Goal: Navigation & Orientation: Find specific page/section

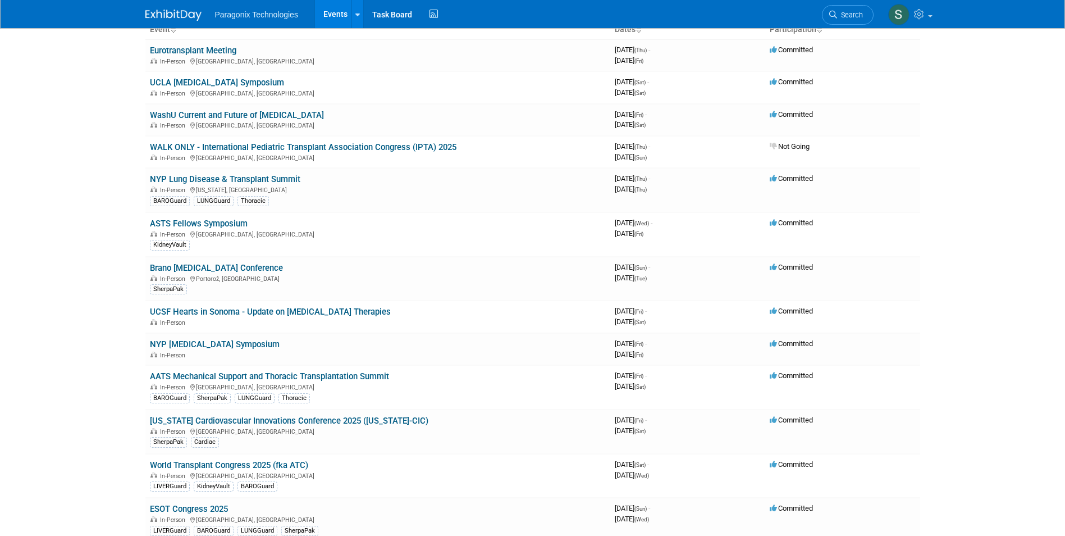
scroll to position [56, 0]
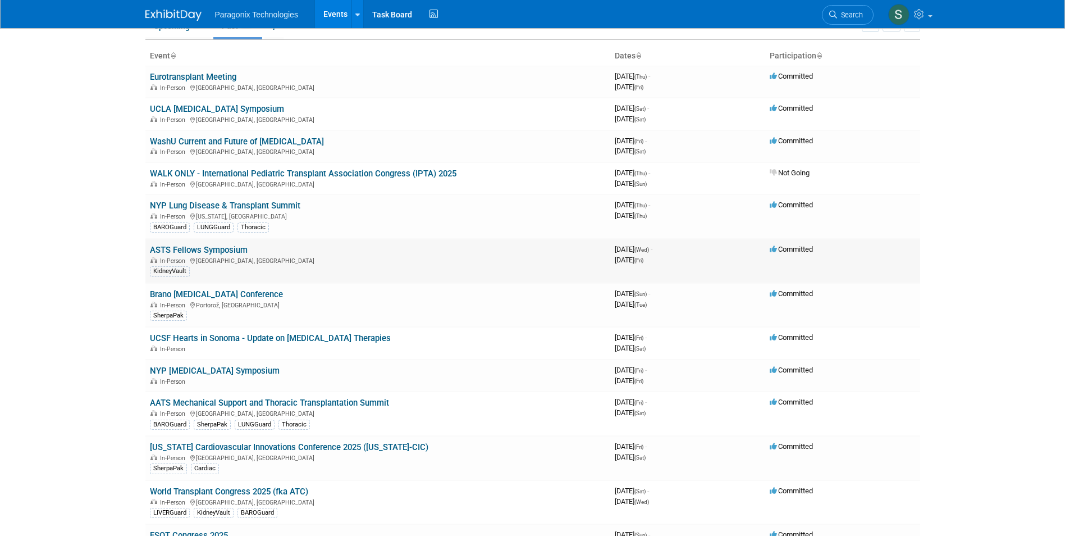
click at [208, 249] on link "ASTS Fellows Symposium" at bounding box center [199, 250] width 98 height 10
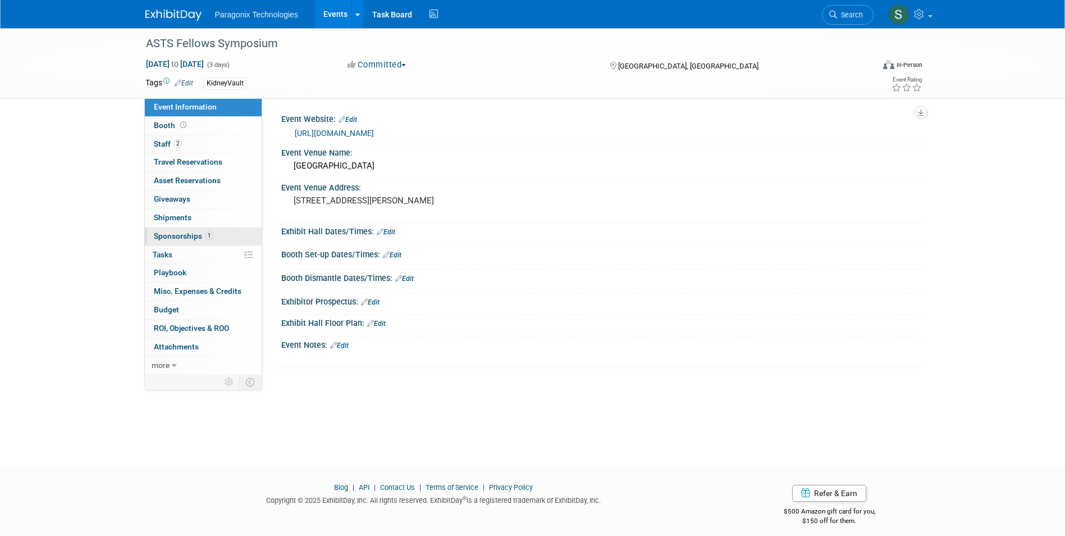
click at [172, 232] on span "Sponsorships 1" at bounding box center [184, 235] width 60 height 9
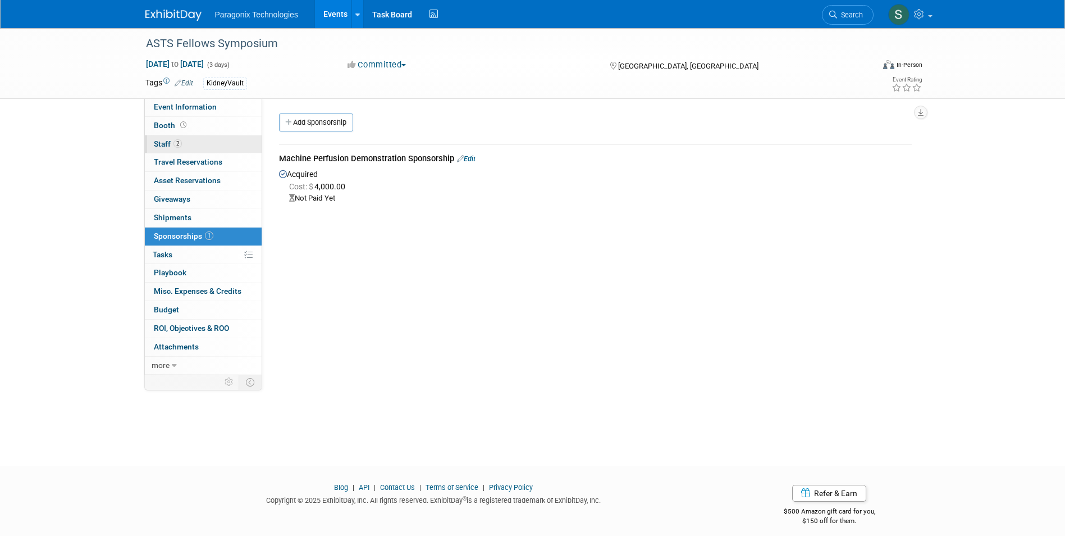
click at [158, 138] on link "2 Staff 2" at bounding box center [203, 144] width 117 height 18
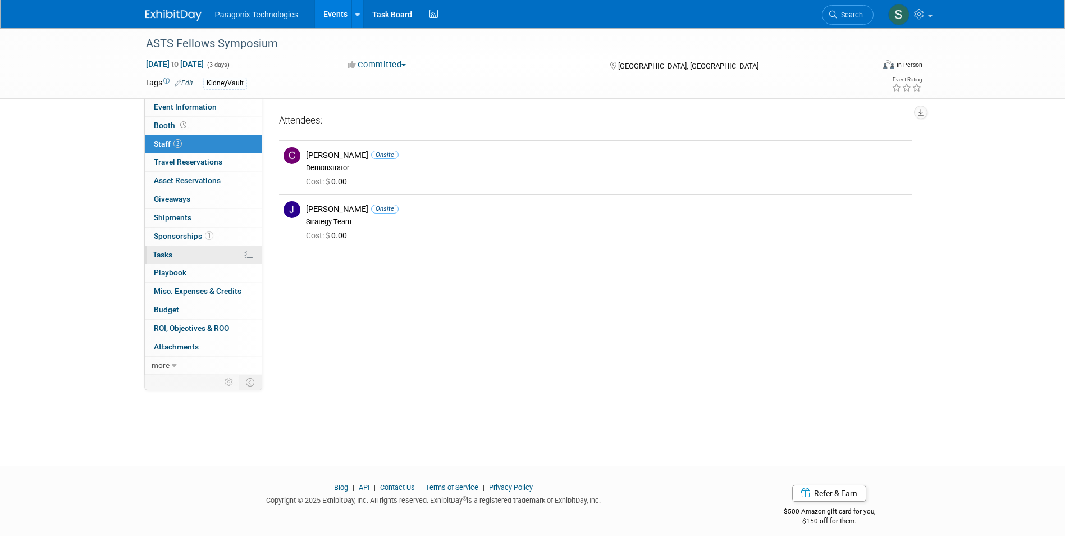
click at [183, 254] on link "0% Tasks 0%" at bounding box center [203, 255] width 117 height 18
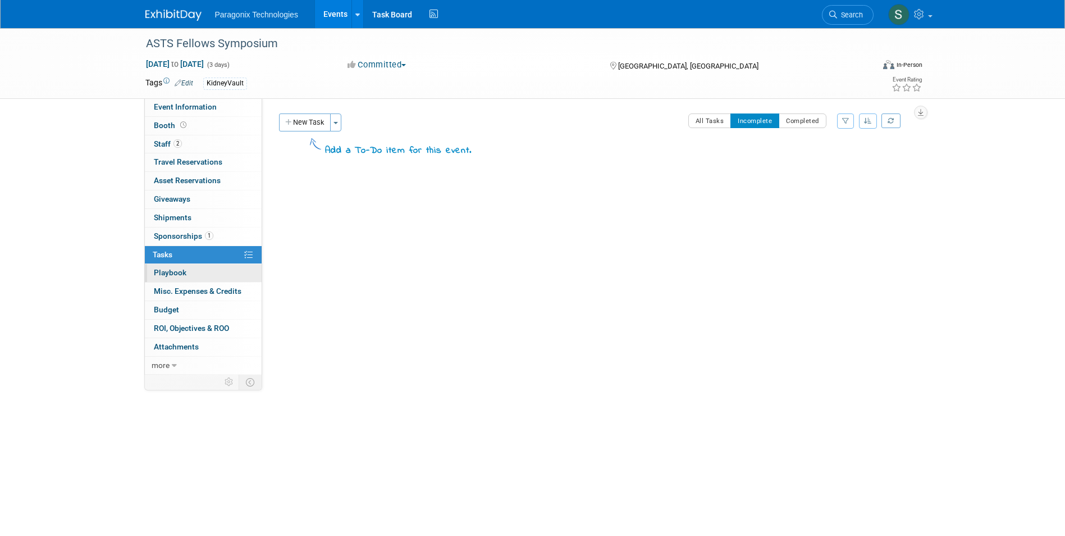
click at [181, 267] on link "0 Playbook 0" at bounding box center [203, 273] width 117 height 18
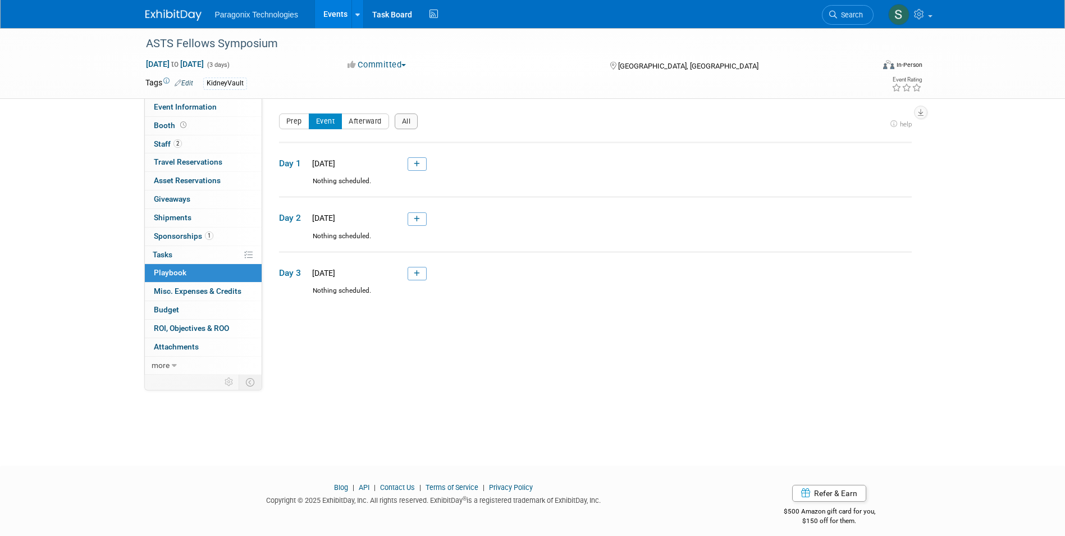
click at [173, 12] on img at bounding box center [173, 15] width 56 height 11
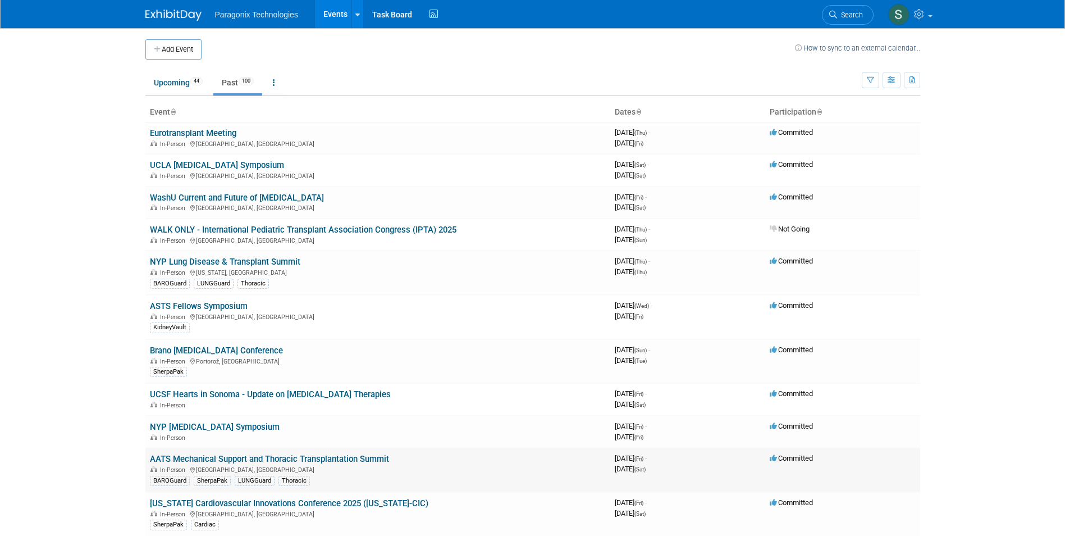
click at [305, 456] on link "AATS Mechanical Support and Thoracic Transplantation Summit" at bounding box center [269, 459] width 239 height 10
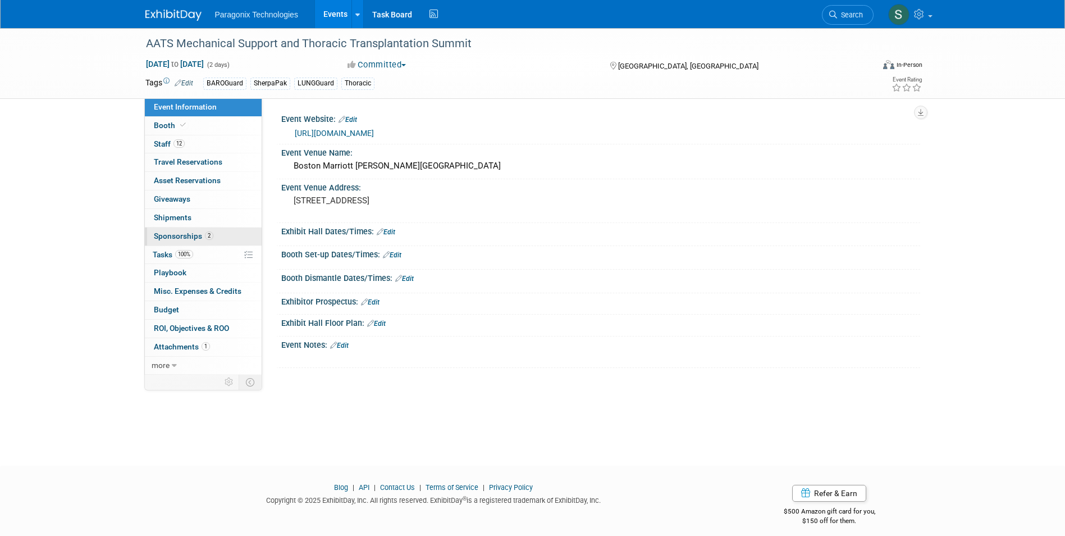
click at [183, 236] on span "Sponsorships 2" at bounding box center [184, 235] width 60 height 9
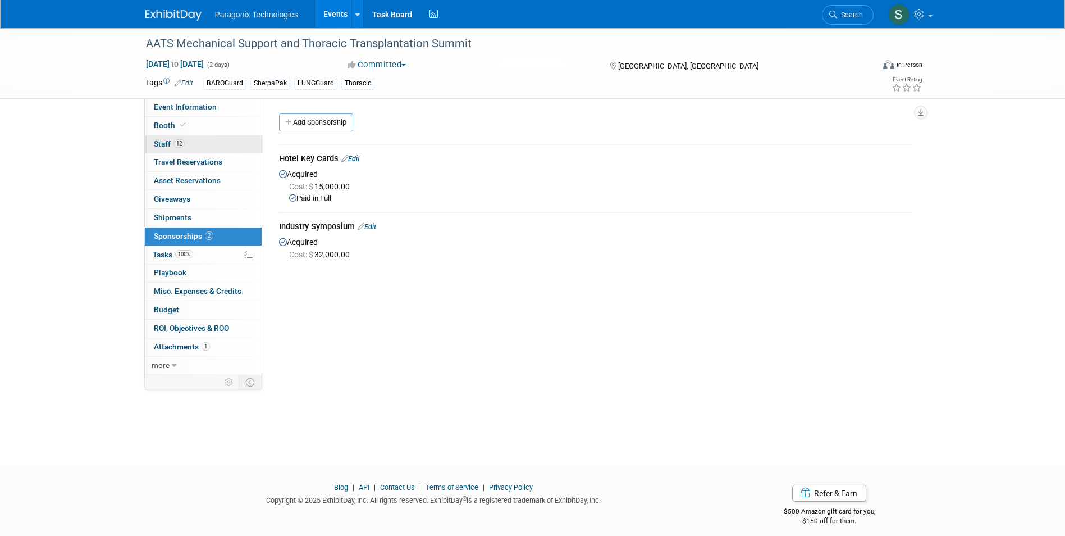
drag, startPoint x: 163, startPoint y: 144, endPoint x: 171, endPoint y: 145, distance: 7.9
click at [164, 144] on span "Staff 12" at bounding box center [169, 143] width 31 height 9
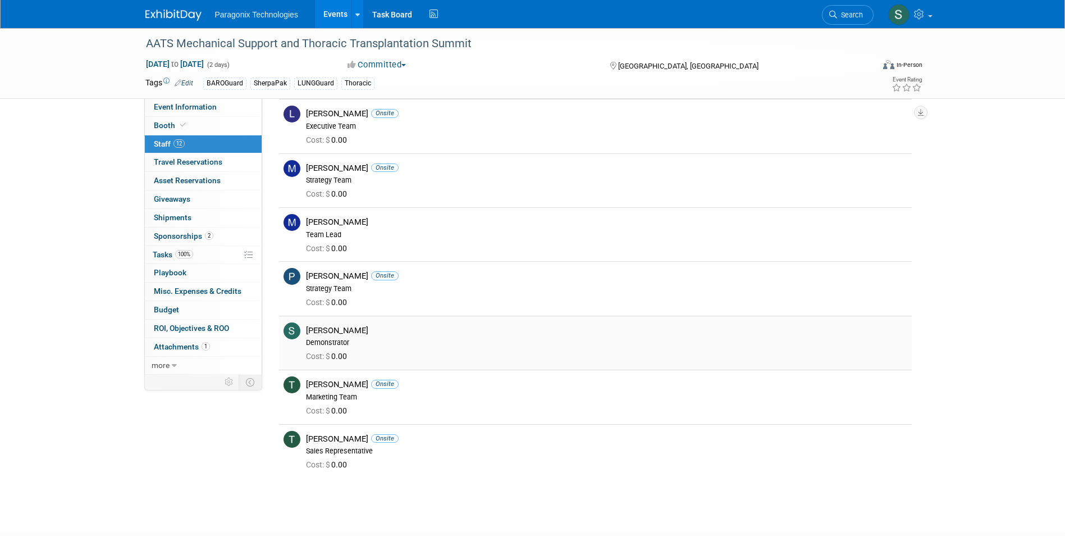
scroll to position [337, 0]
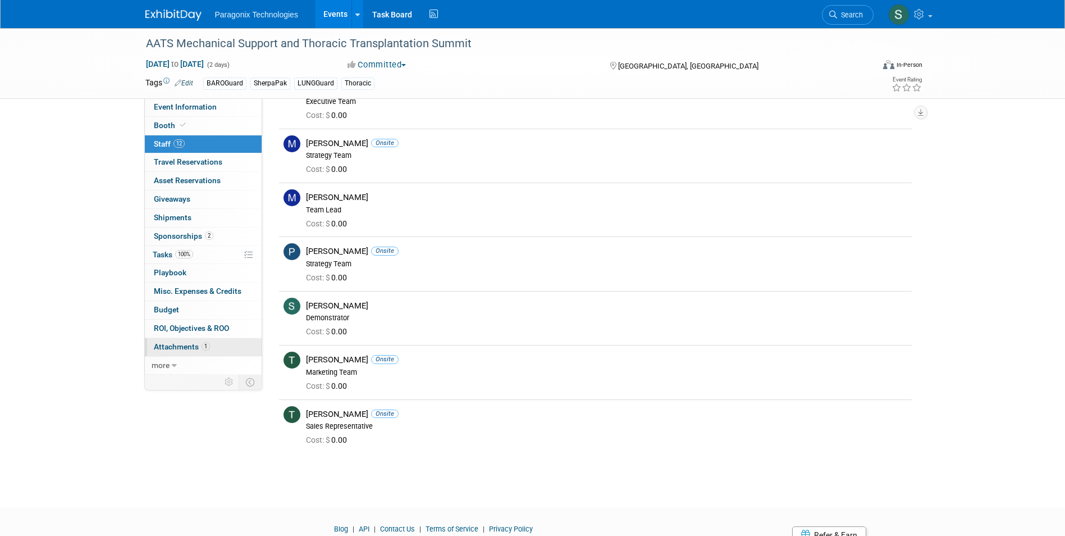
click at [186, 344] on span "Attachments 1" at bounding box center [182, 346] width 56 height 9
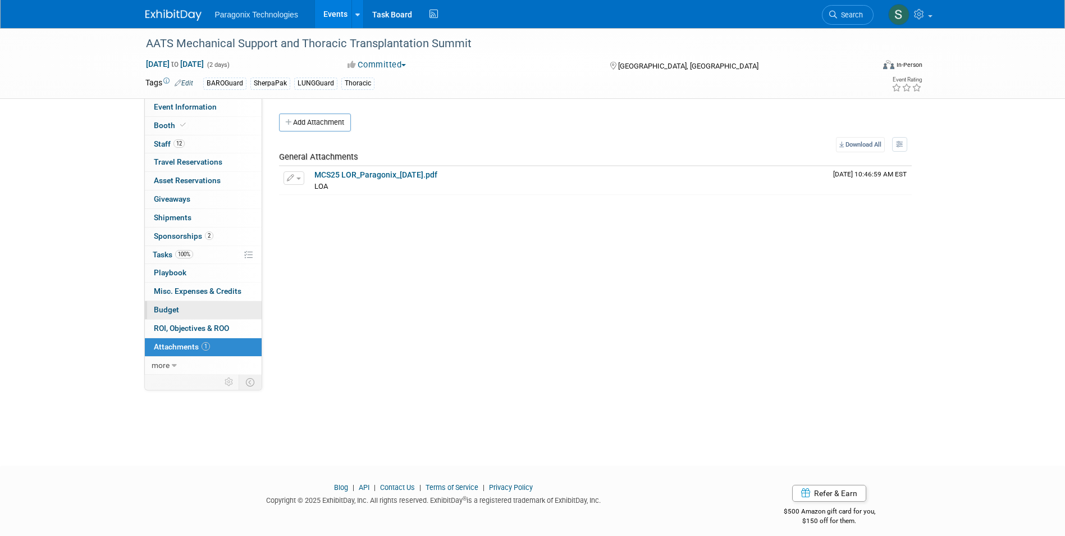
click at [167, 309] on span "Budget" at bounding box center [166, 309] width 25 height 9
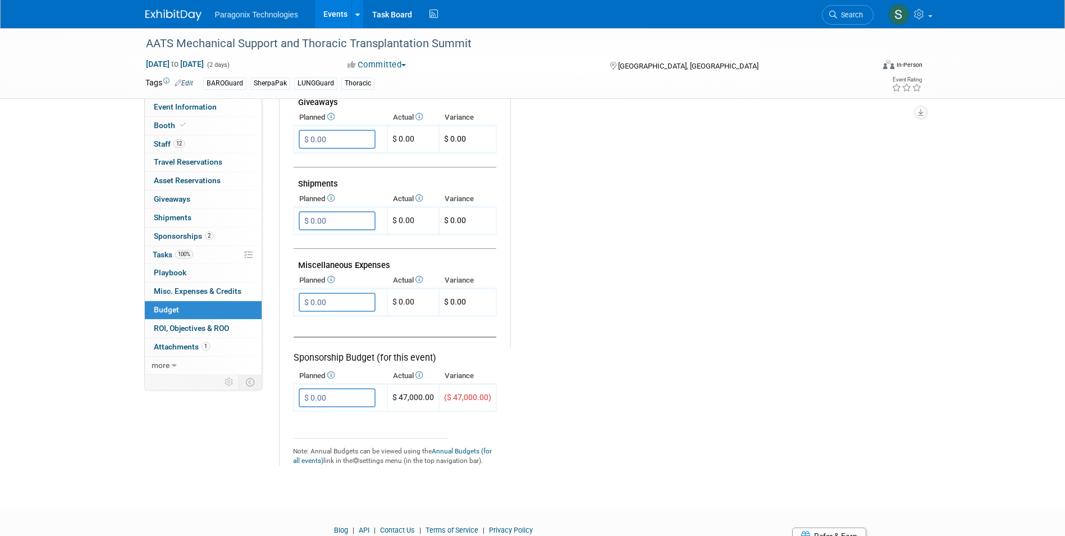
scroll to position [561, 0]
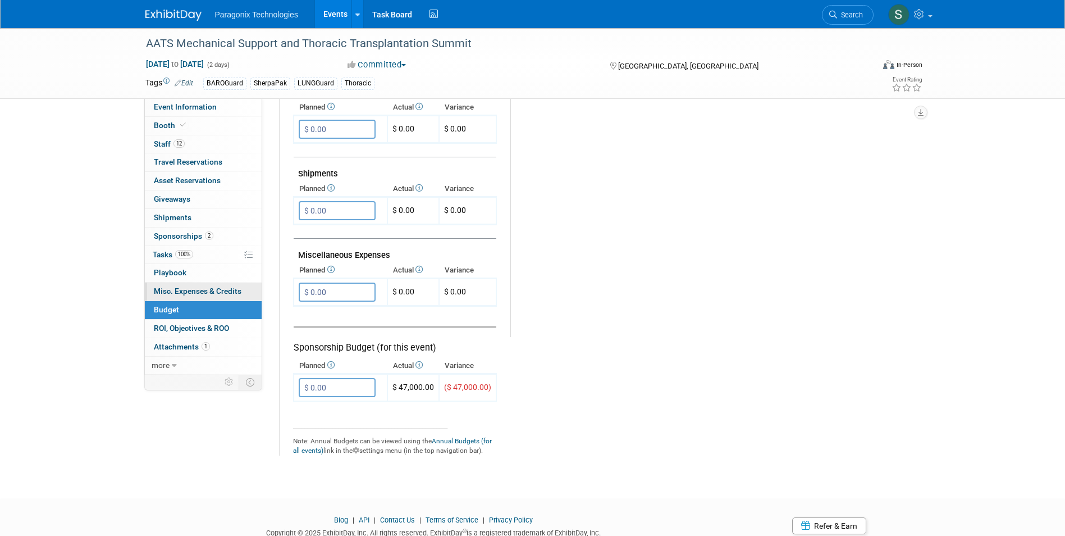
click at [205, 290] on span "Misc. Expenses & Credits 0" at bounding box center [198, 290] width 88 height 9
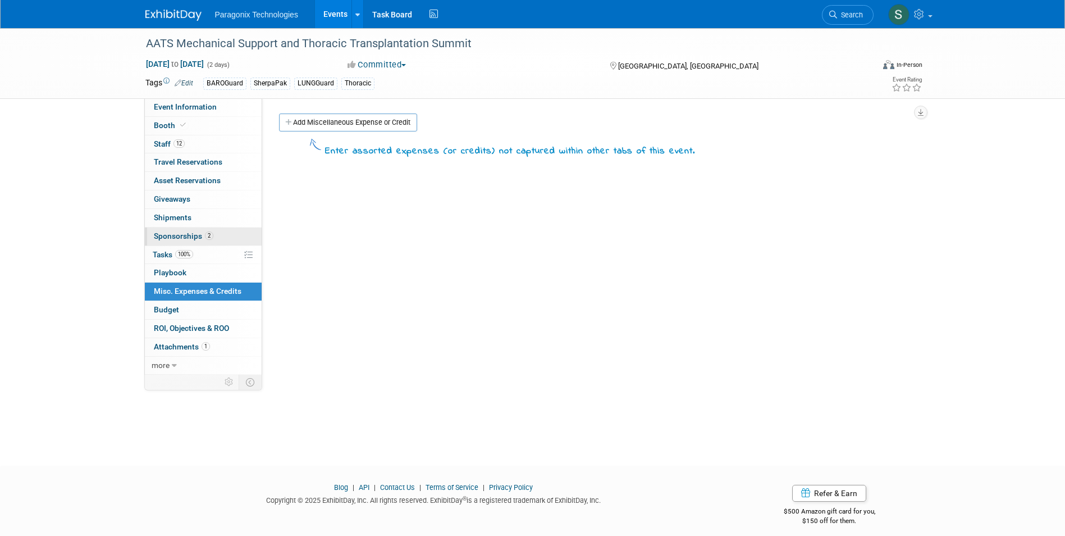
click at [167, 238] on span "Sponsorships 2" at bounding box center [184, 235] width 60 height 9
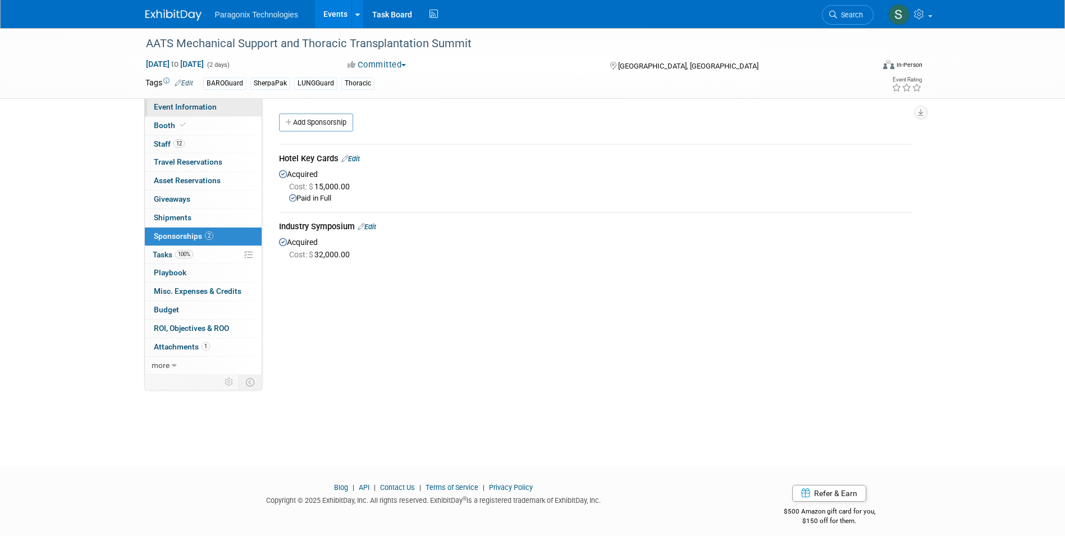
click at [193, 108] on span "Event Information" at bounding box center [185, 106] width 63 height 9
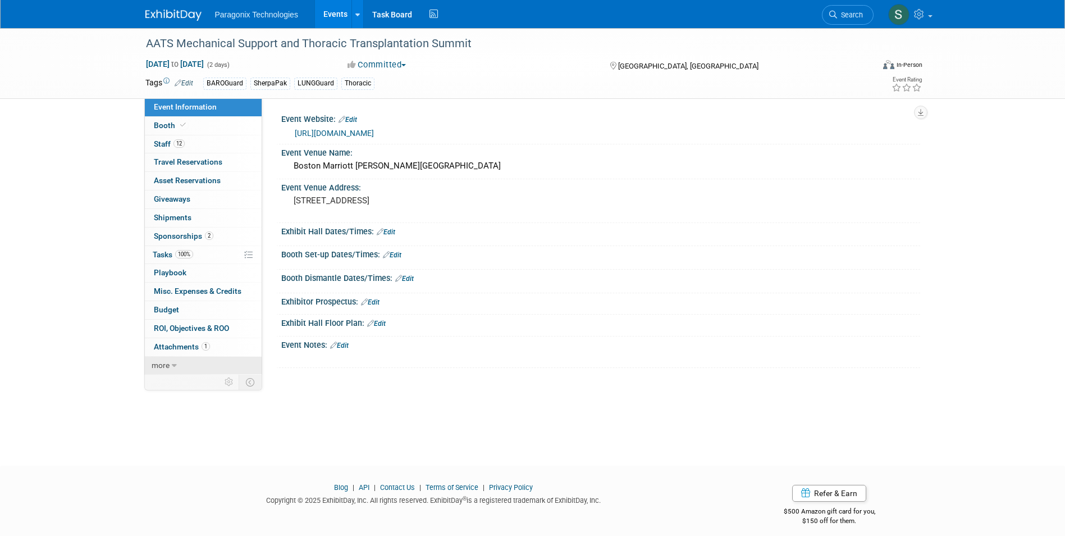
click at [171, 361] on link "more" at bounding box center [203, 366] width 117 height 18
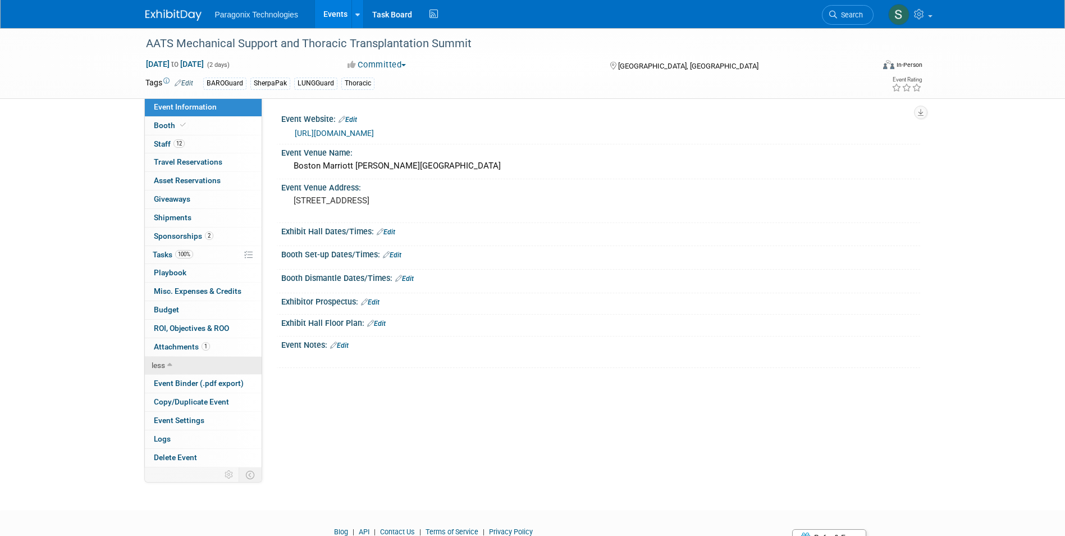
click at [175, 362] on link "less" at bounding box center [203, 366] width 117 height 18
